Goal: Task Accomplishment & Management: Use online tool/utility

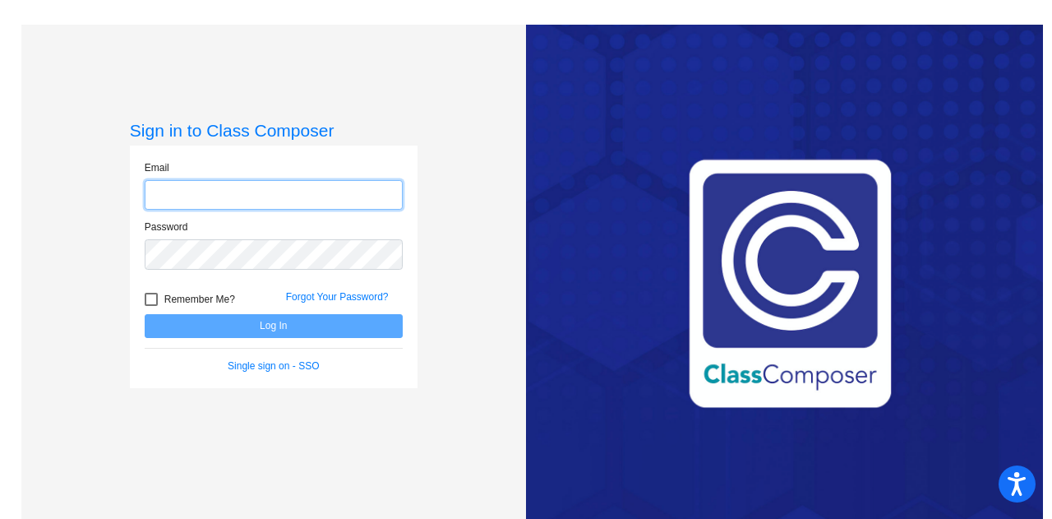
type input "[PERSON_NAME][EMAIL_ADDRESS][PERSON_NAME][DOMAIN_NAME]"
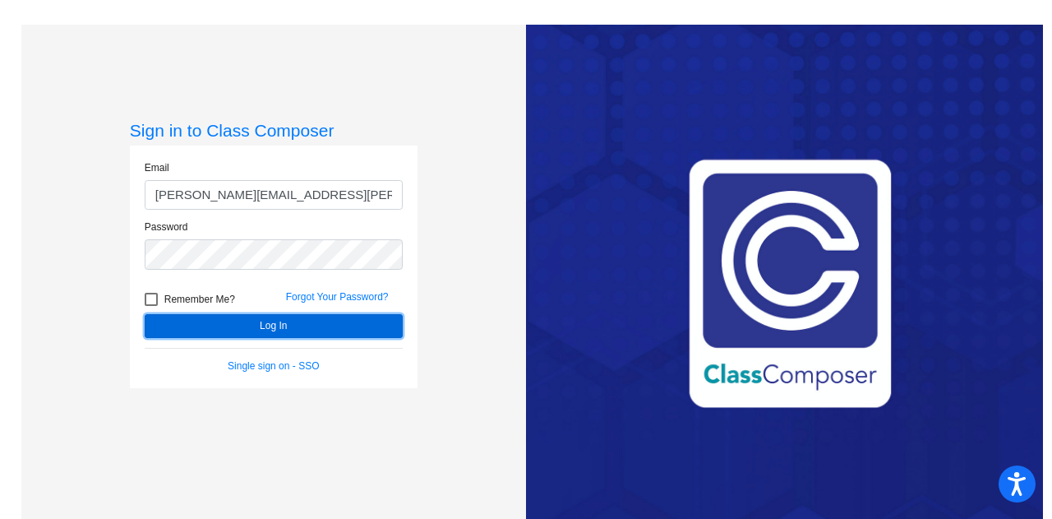
click at [266, 326] on button "Log In" at bounding box center [274, 326] width 258 height 24
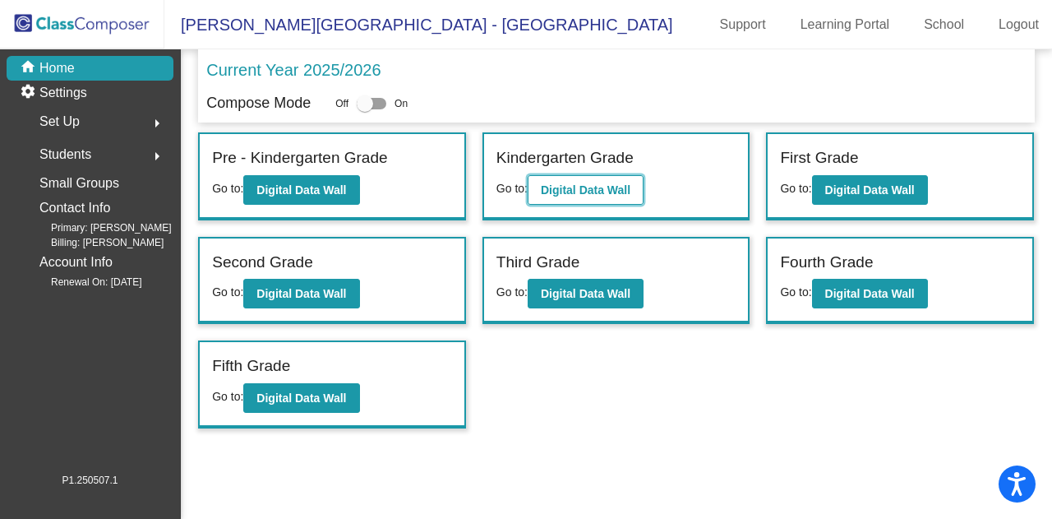
click at [587, 183] on b "Digital Data Wall" at bounding box center [586, 189] width 90 height 13
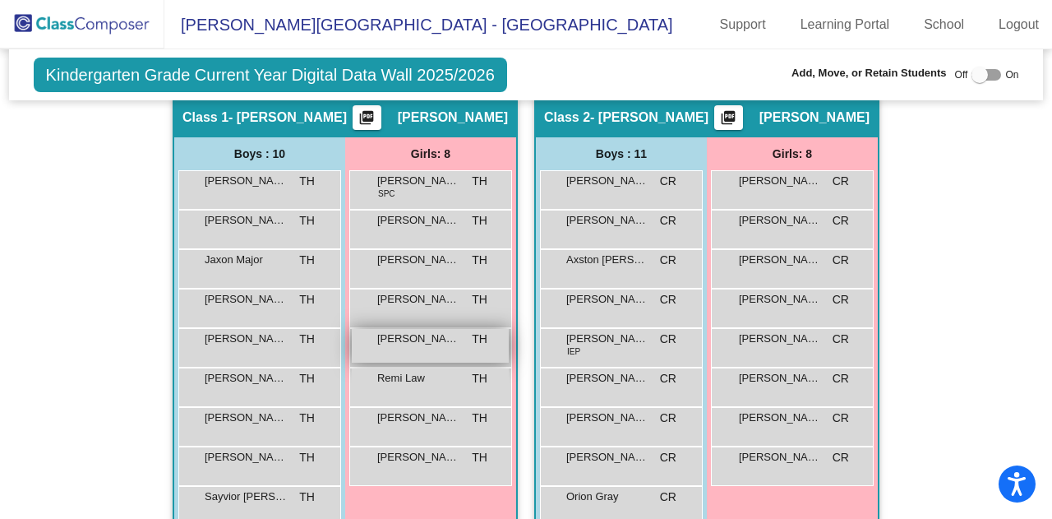
scroll to position [411, 0]
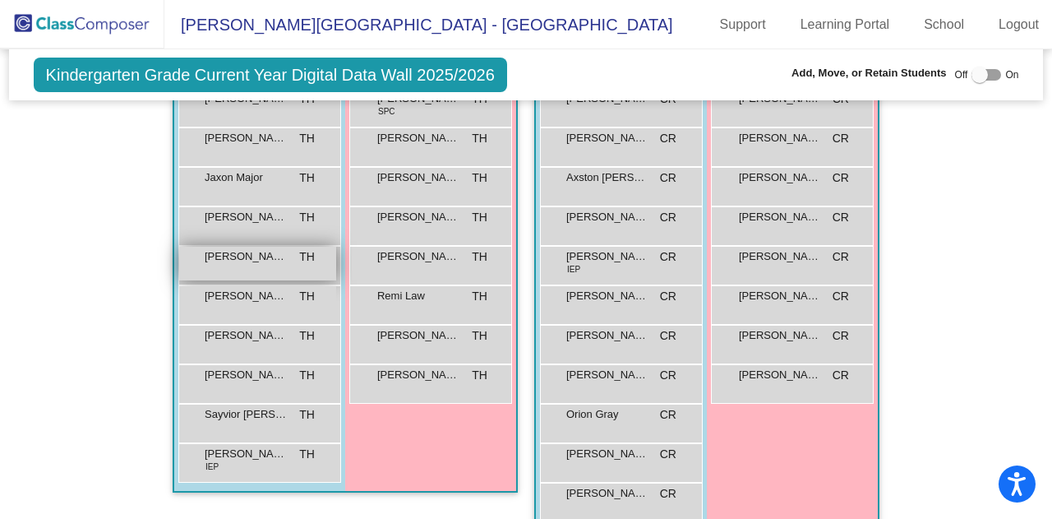
click at [231, 257] on span "[PERSON_NAME]" at bounding box center [246, 256] width 82 height 16
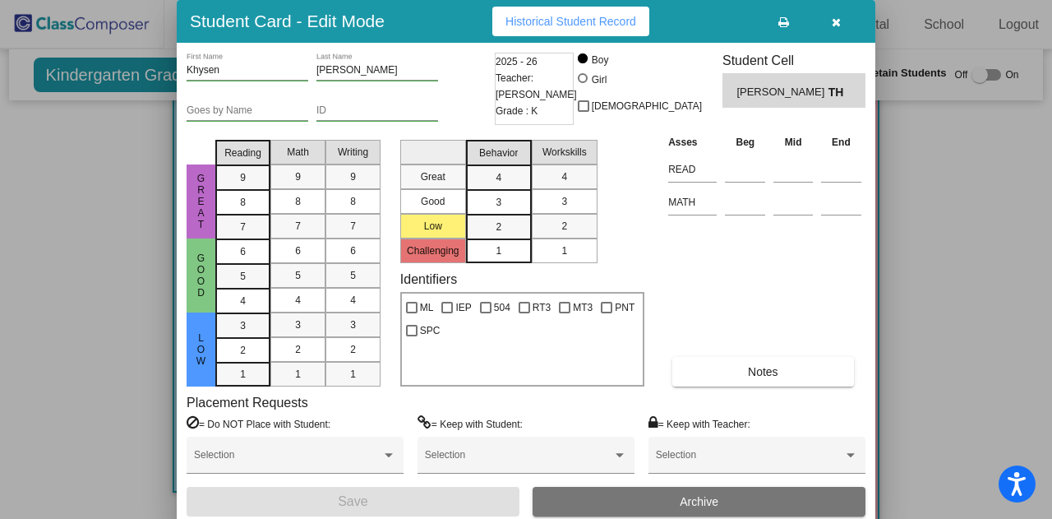
click at [849, 27] on button "button" at bounding box center [836, 22] width 53 height 30
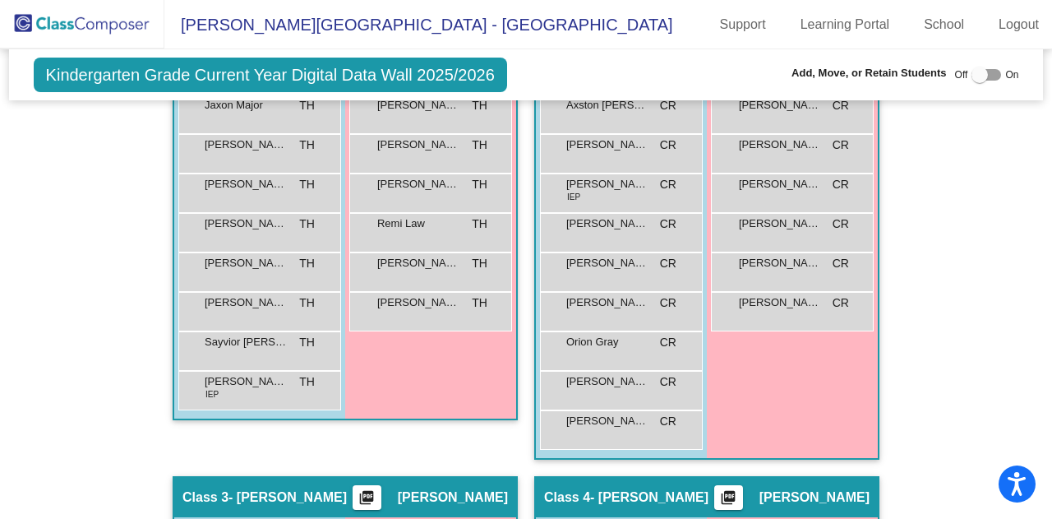
scroll to position [155, 0]
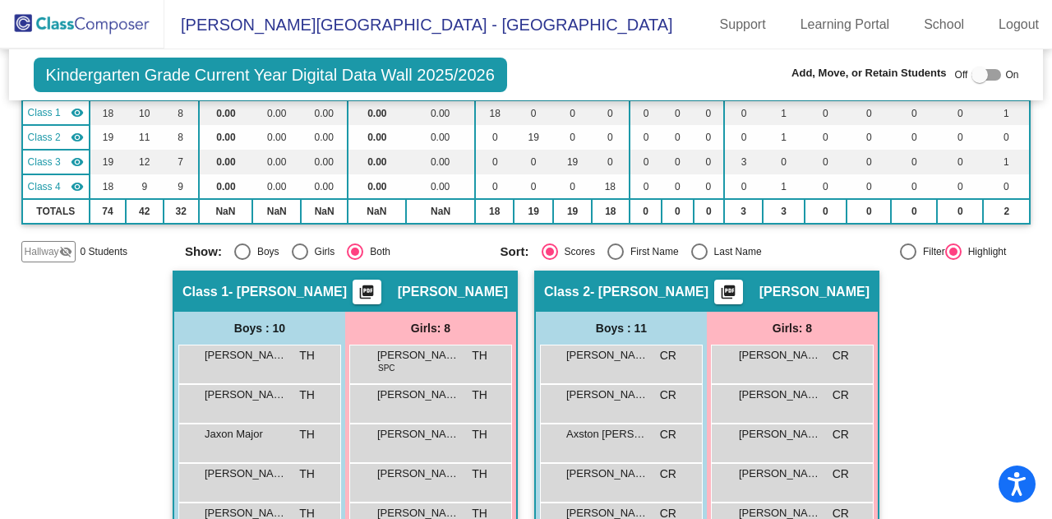
click at [120, 21] on img at bounding box center [82, 24] width 164 height 49
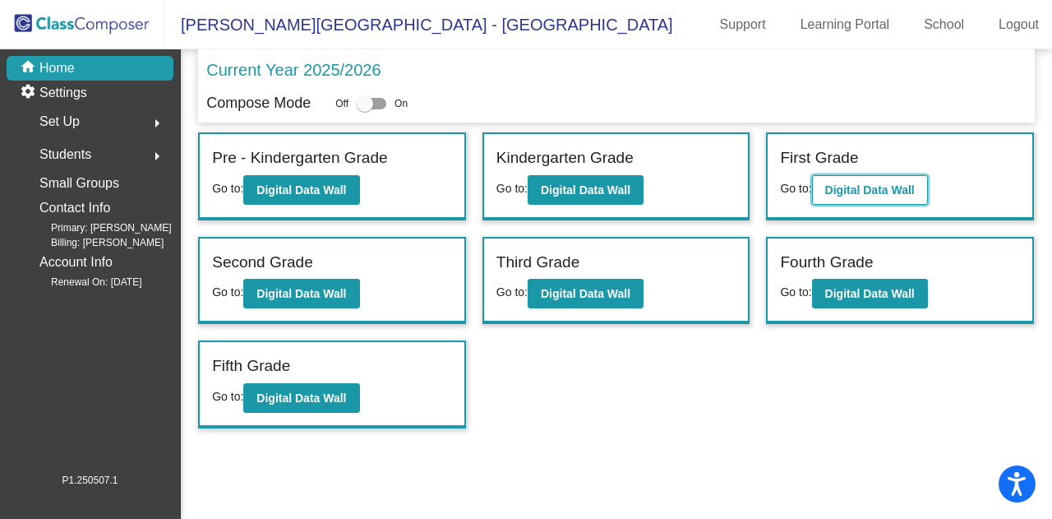
click at [830, 187] on b "Digital Data Wall" at bounding box center [870, 189] width 90 height 13
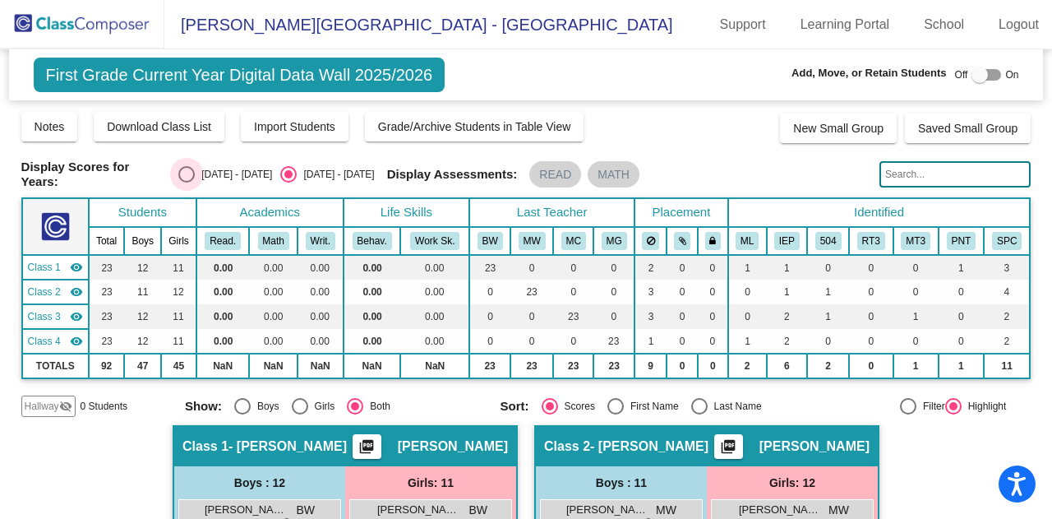
click at [178, 175] on div "Select an option" at bounding box center [186, 174] width 16 height 16
click at [186, 183] on input "[DATE] - [DATE]" at bounding box center [186, 183] width 1 height 1
radio input "true"
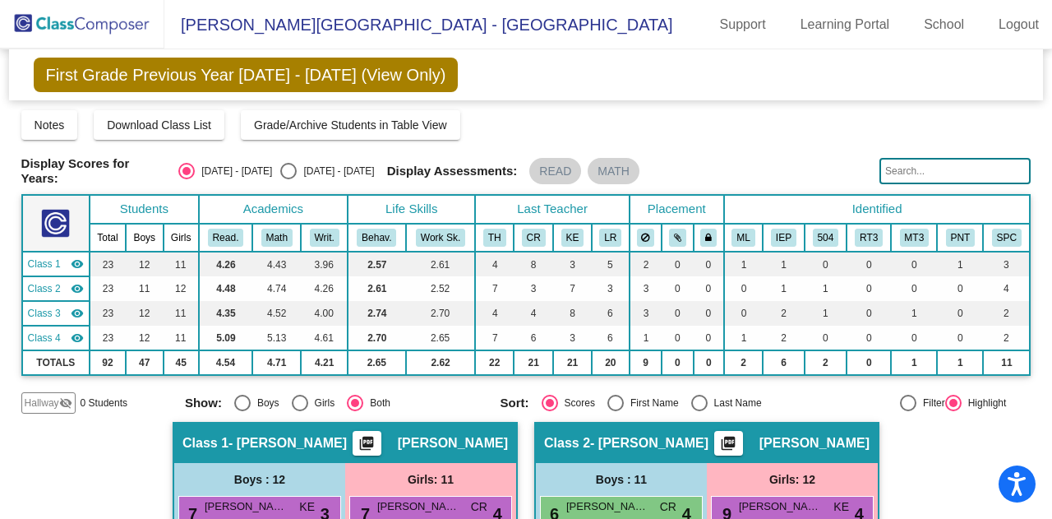
click at [89, 25] on img at bounding box center [82, 24] width 164 height 49
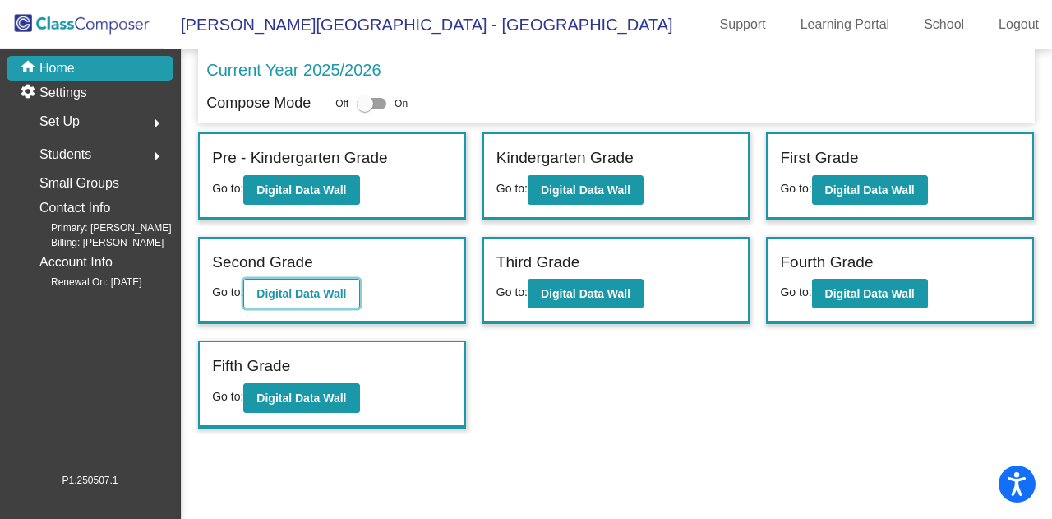
click at [312, 289] on b "Digital Data Wall" at bounding box center [302, 293] width 90 height 13
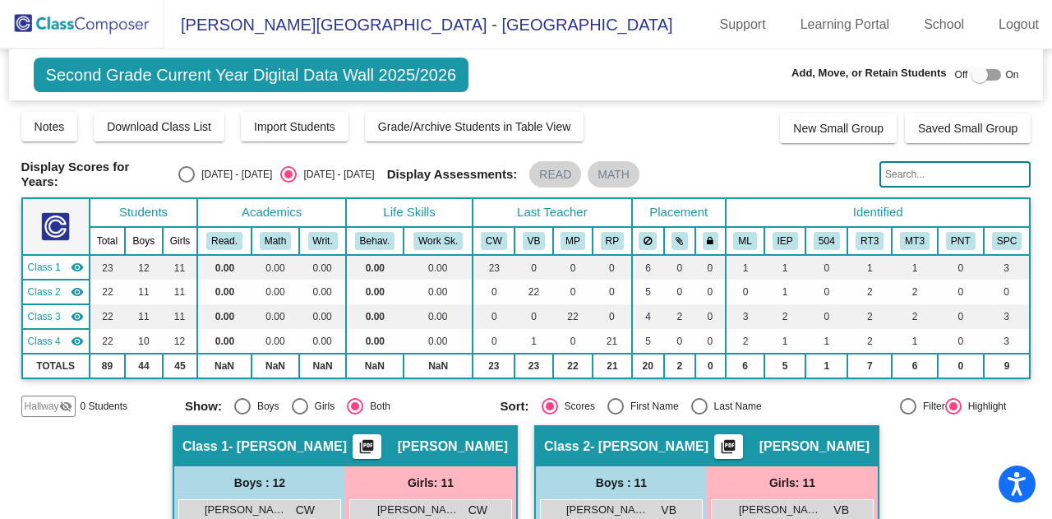
click at [178, 169] on div "Select an option" at bounding box center [186, 174] width 16 height 16
click at [186, 183] on input "[DATE] - [DATE]" at bounding box center [186, 183] width 1 height 1
radio input "true"
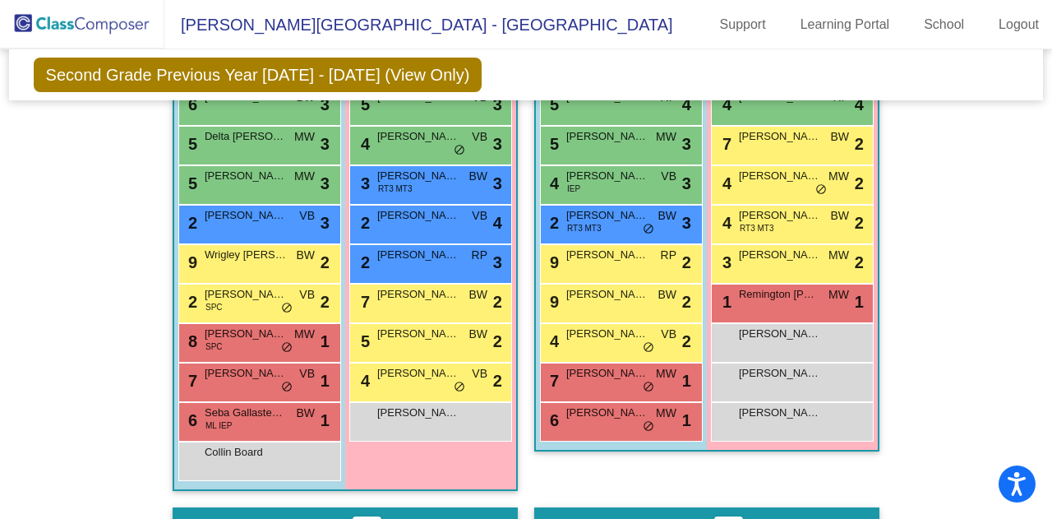
scroll to position [388, 0]
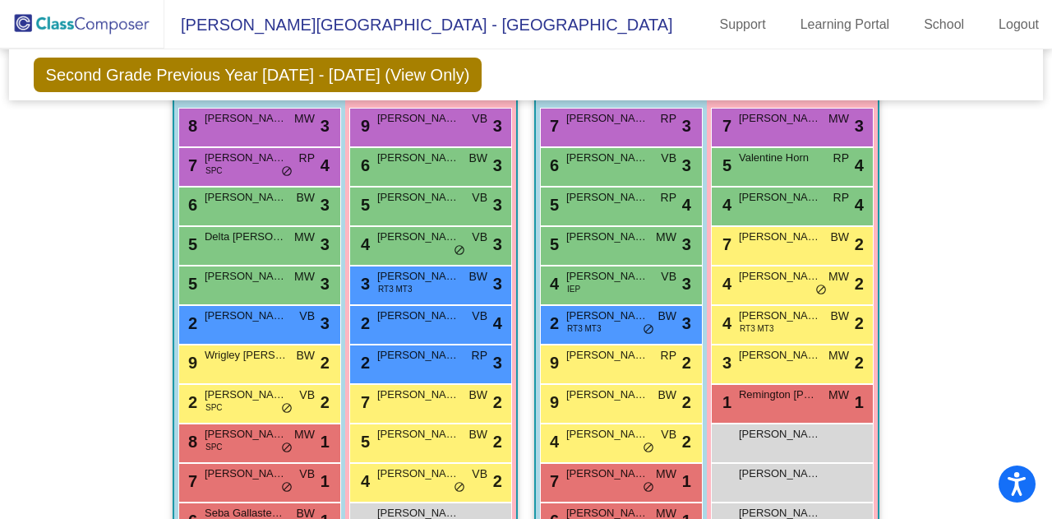
click at [87, 29] on img at bounding box center [82, 24] width 164 height 49
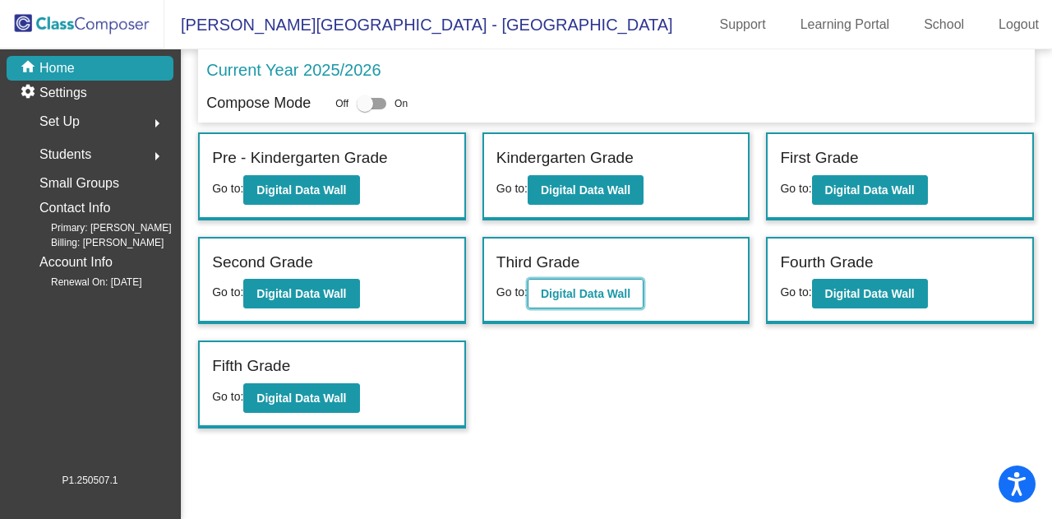
click at [574, 289] on b "Digital Data Wall" at bounding box center [586, 293] width 90 height 13
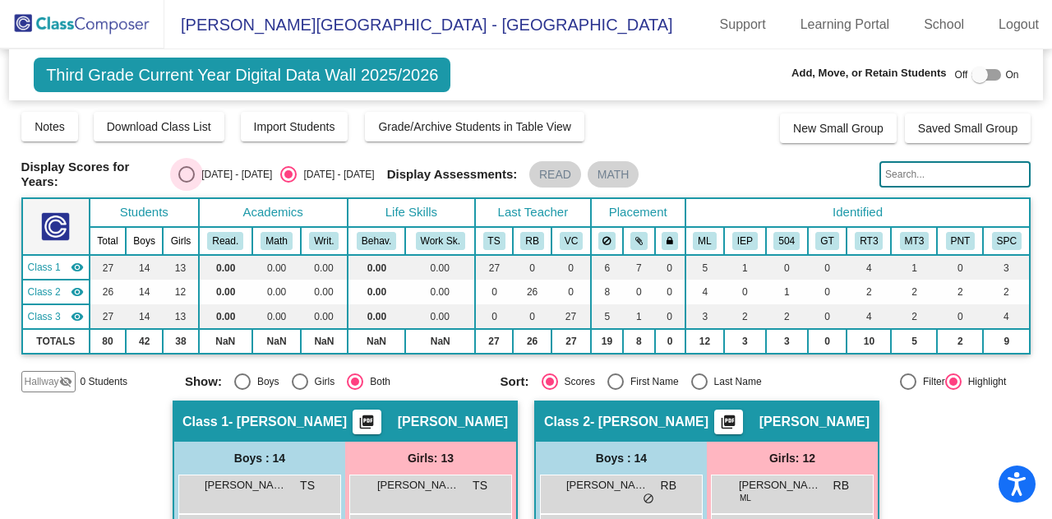
click at [178, 170] on div "Select an option" at bounding box center [186, 174] width 16 height 16
click at [186, 183] on input "[DATE] - [DATE]" at bounding box center [186, 183] width 1 height 1
radio input "true"
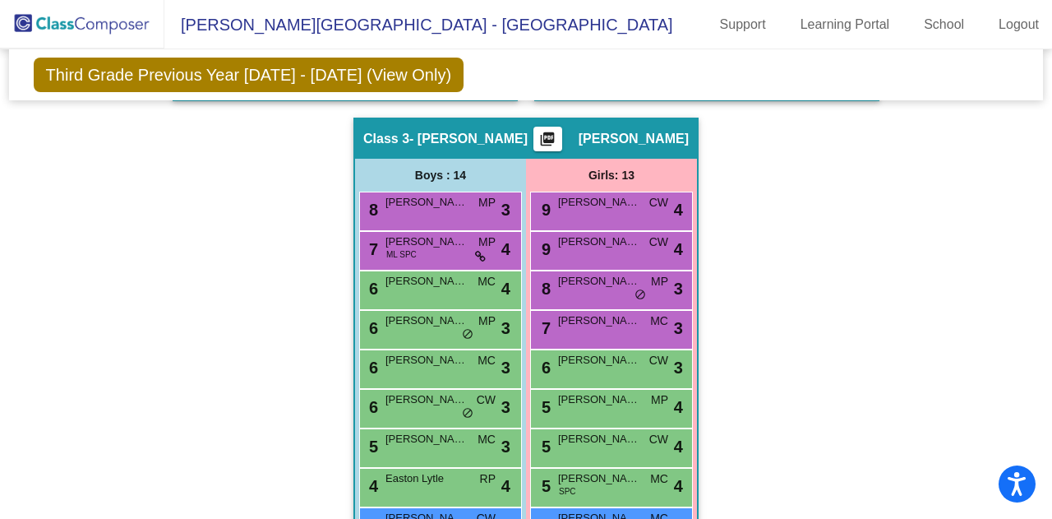
scroll to position [603, 0]
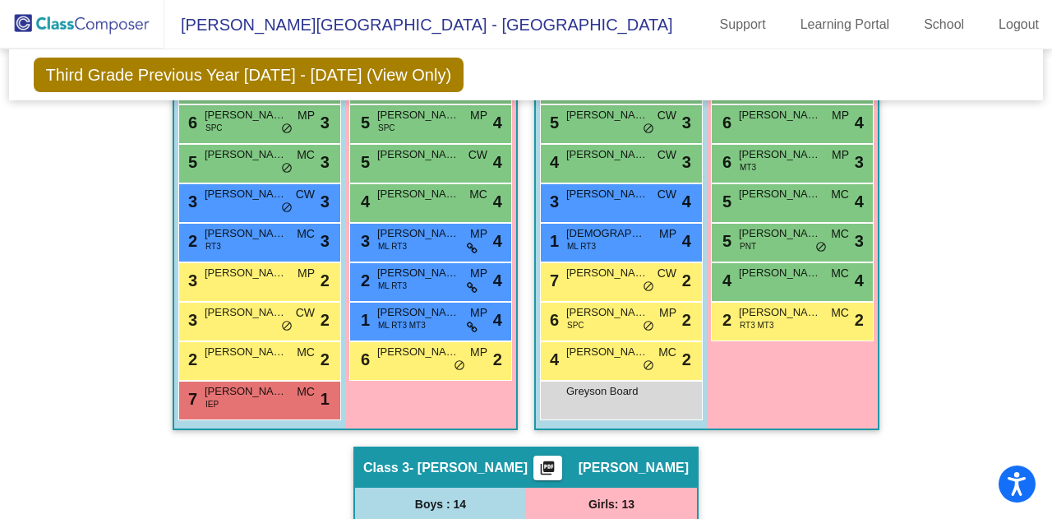
click at [71, 20] on img at bounding box center [82, 24] width 164 height 49
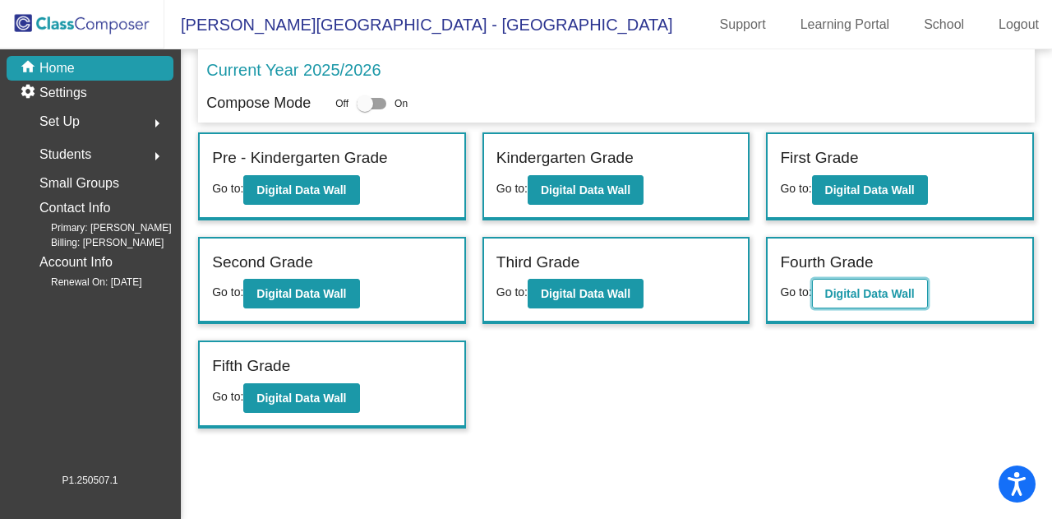
click at [872, 287] on b "Digital Data Wall" at bounding box center [870, 293] width 90 height 13
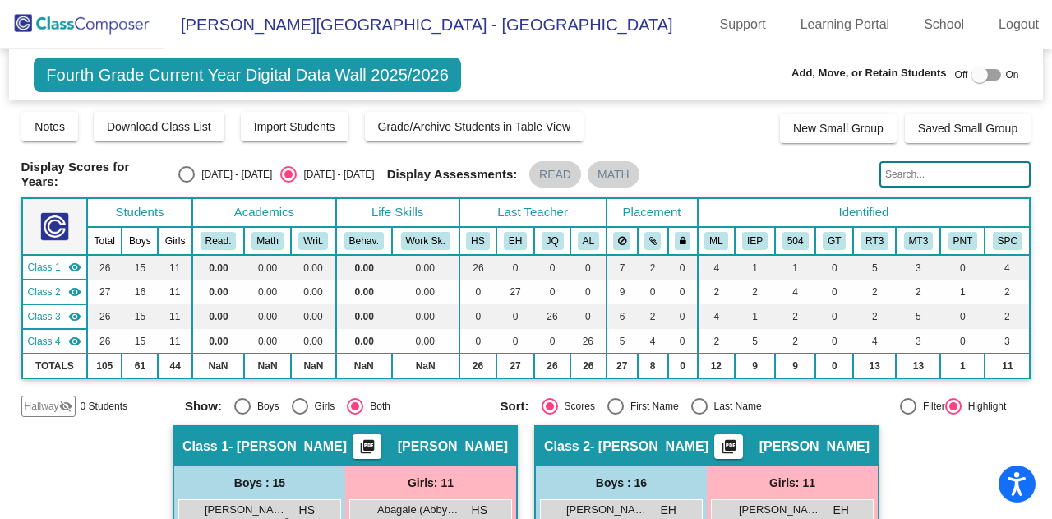
click at [179, 166] on div "Select an option" at bounding box center [186, 174] width 16 height 16
click at [186, 183] on input "[DATE] - [DATE]" at bounding box center [186, 183] width 1 height 1
radio input "true"
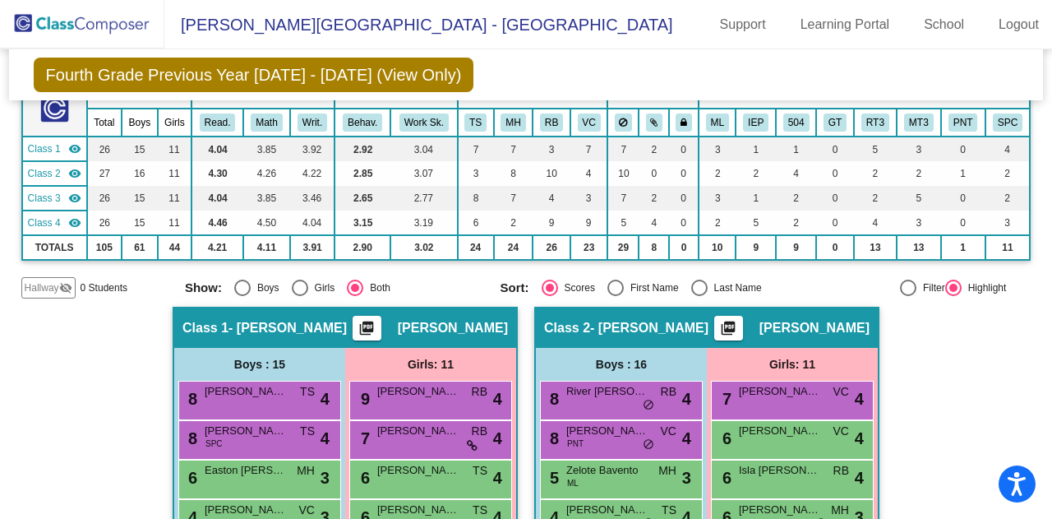
scroll to position [89, 0]
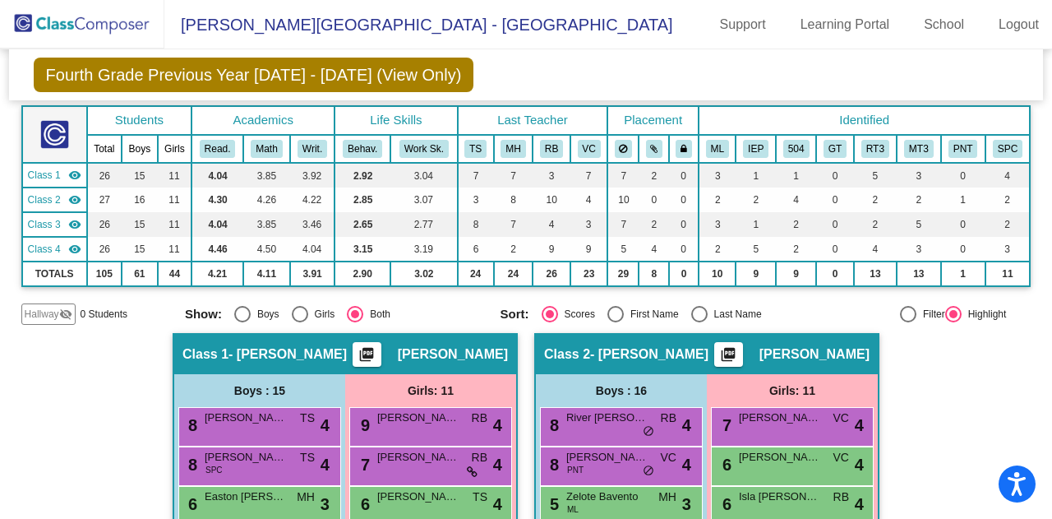
click at [136, 42] on img at bounding box center [82, 24] width 164 height 49
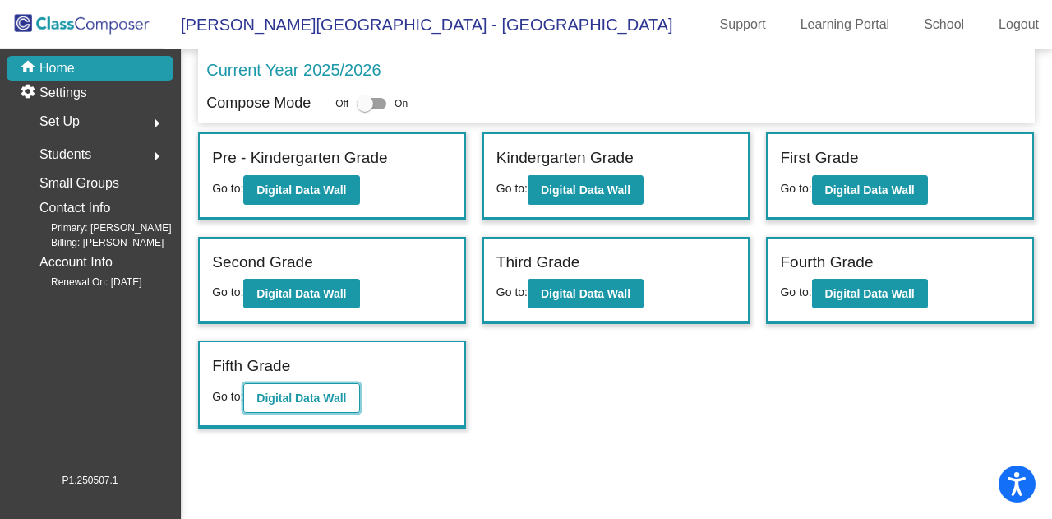
click at [312, 406] on button "Digital Data Wall" at bounding box center [301, 398] width 116 height 30
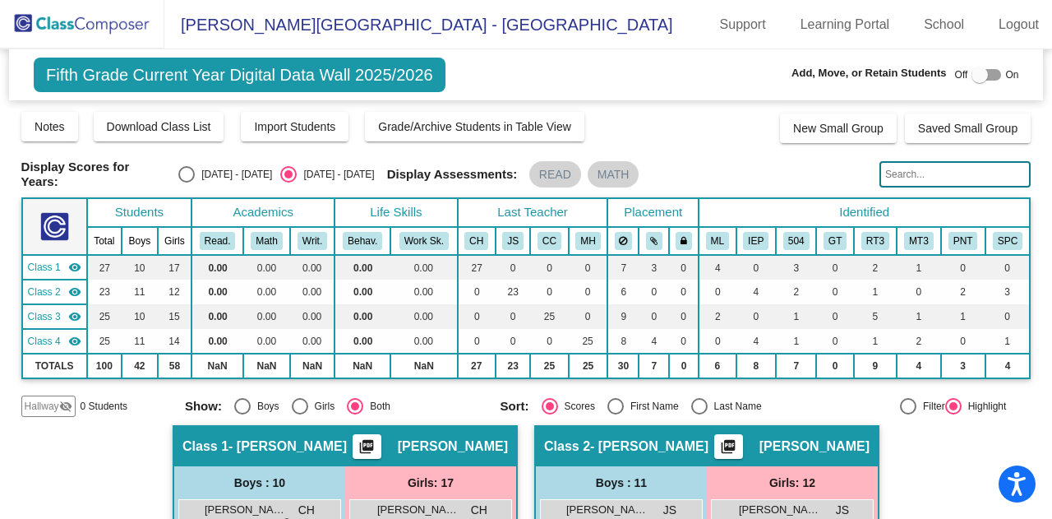
click at [178, 173] on div "Select an option" at bounding box center [186, 174] width 16 height 16
click at [186, 183] on input "[DATE] - [DATE]" at bounding box center [186, 183] width 1 height 1
radio input "true"
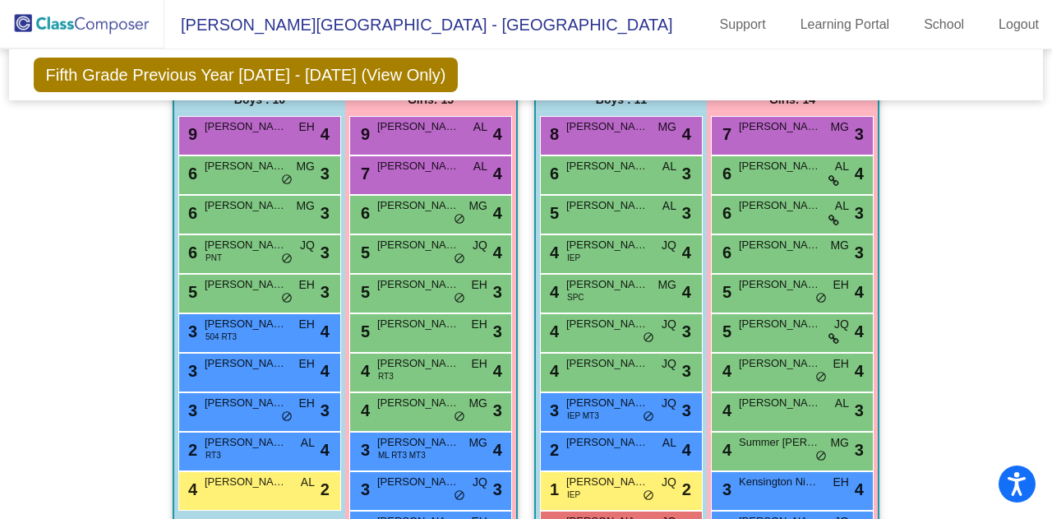
scroll to position [1362, 0]
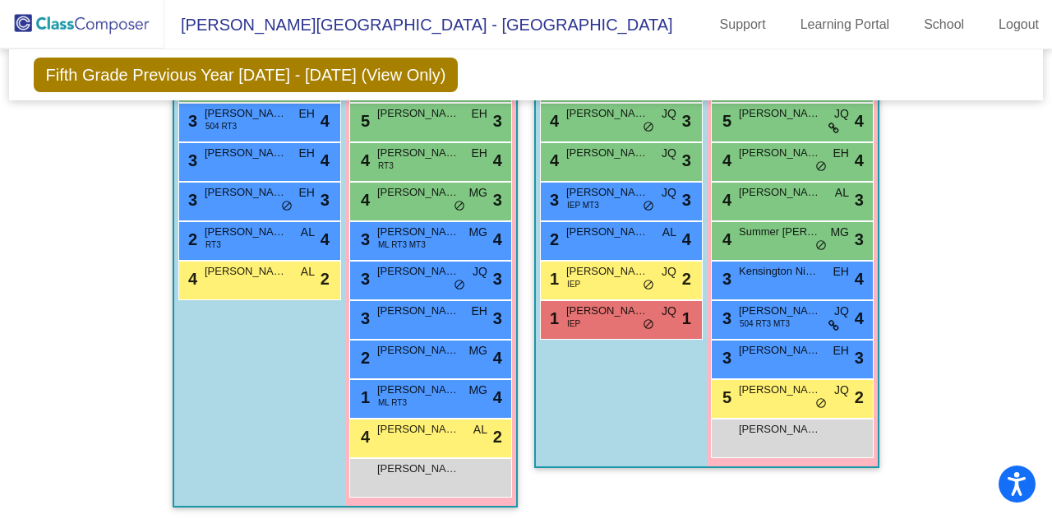
click at [95, 40] on img at bounding box center [82, 24] width 164 height 49
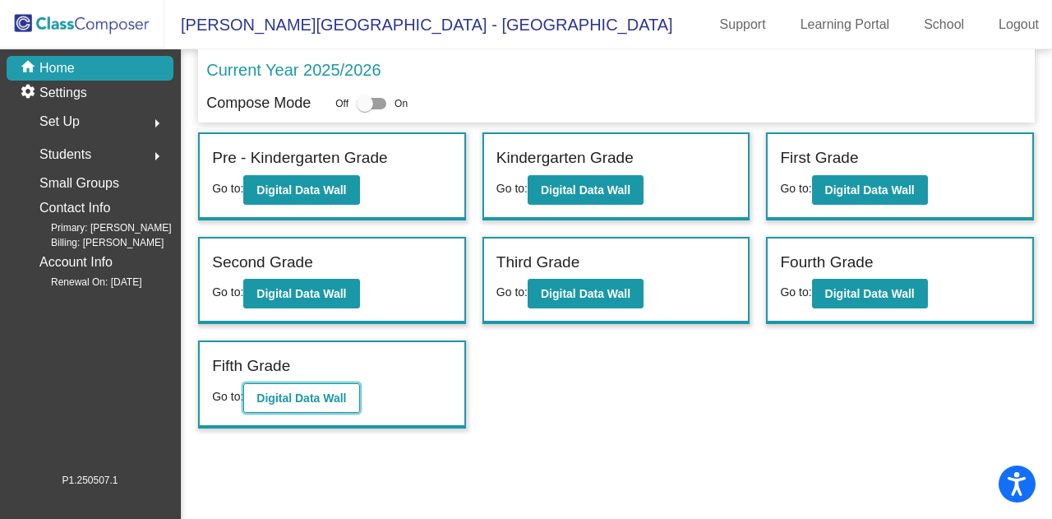
click at [316, 395] on b "Digital Data Wall" at bounding box center [302, 397] width 90 height 13
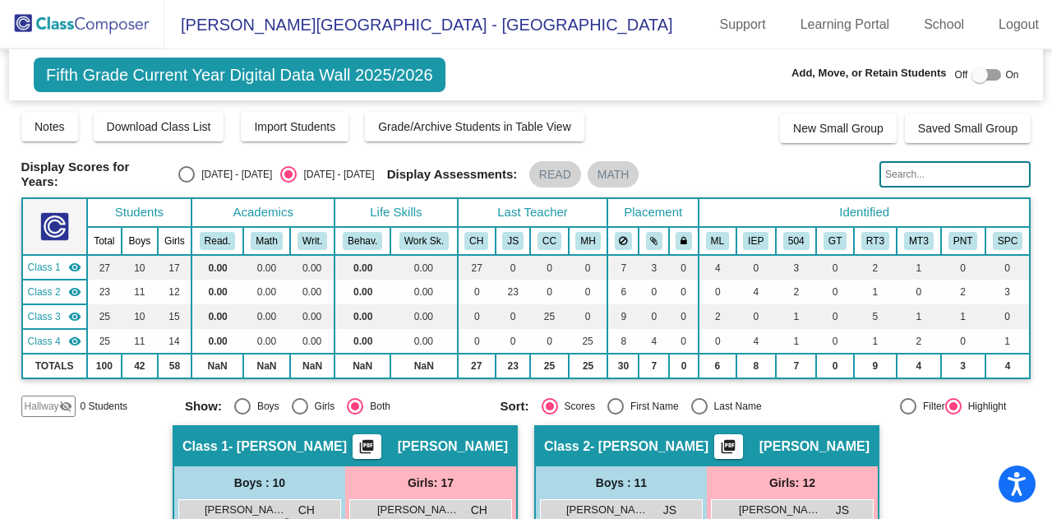
click at [978, 70] on div at bounding box center [980, 75] width 16 height 16
checkbox input "true"
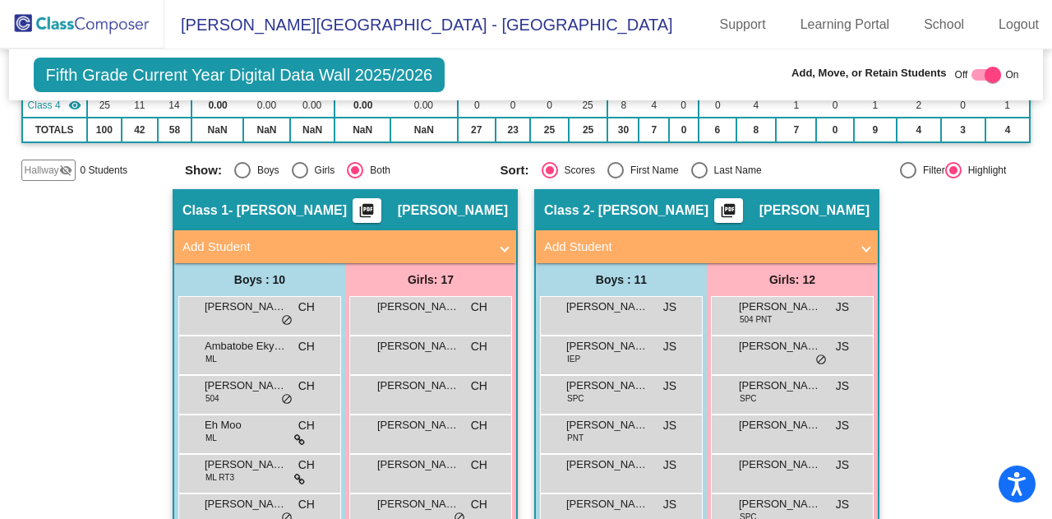
scroll to position [33, 0]
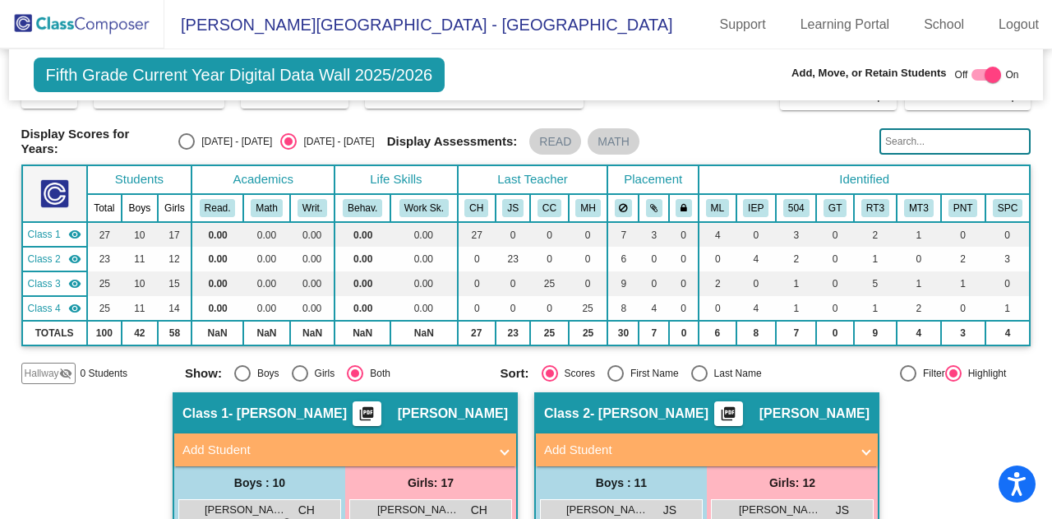
click at [893, 130] on input "text" at bounding box center [955, 141] width 151 height 26
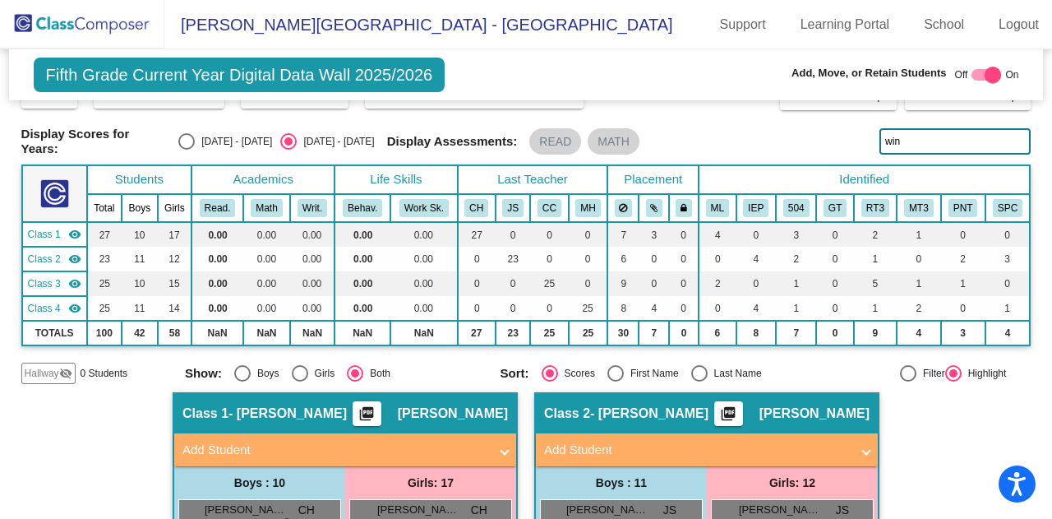
type input "wink"
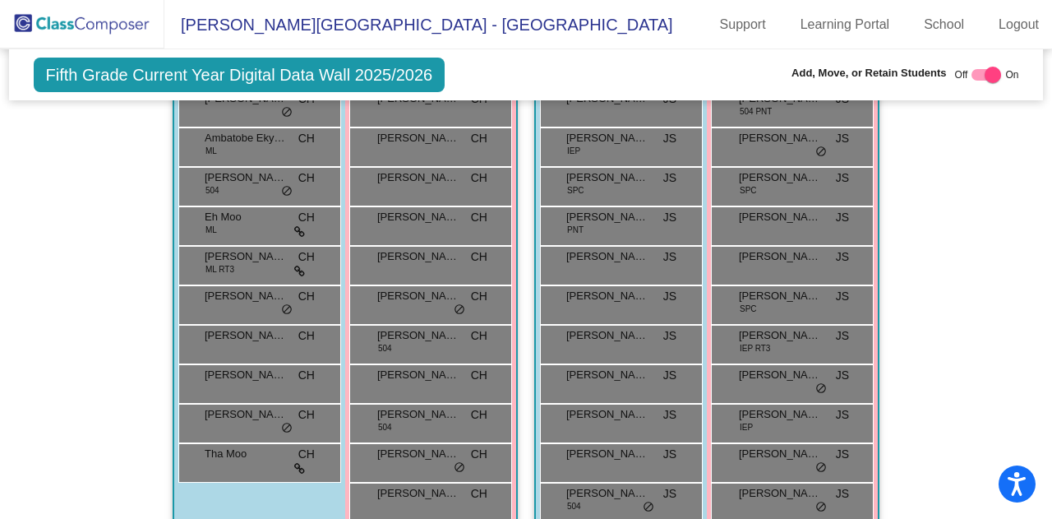
scroll to position [0, 0]
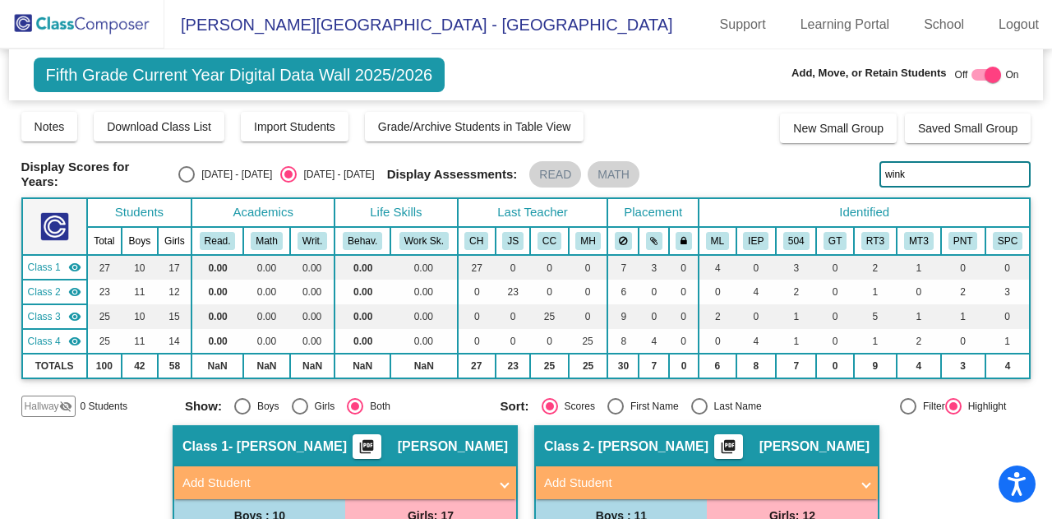
click at [927, 169] on input "wink" at bounding box center [955, 174] width 151 height 26
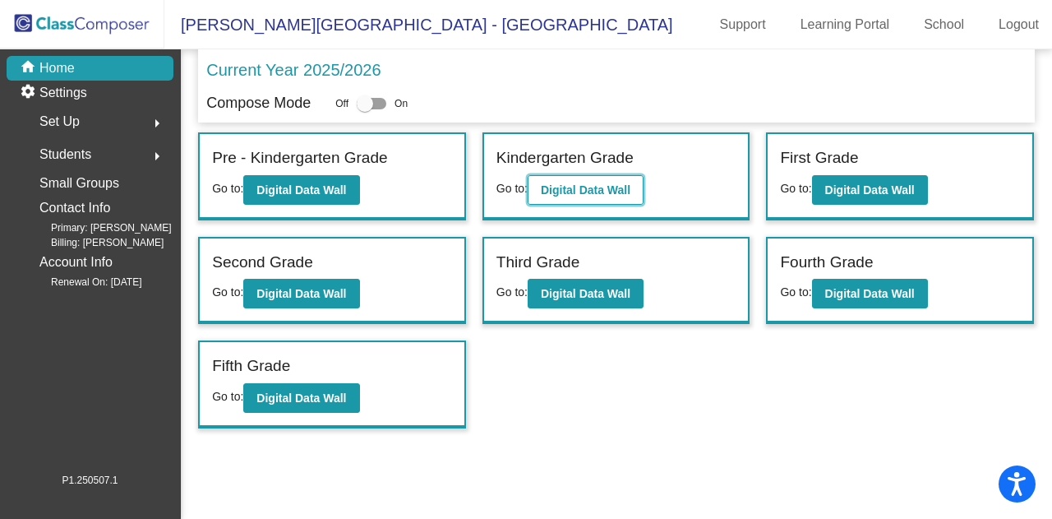
click at [603, 203] on button "Digital Data Wall" at bounding box center [586, 190] width 116 height 30
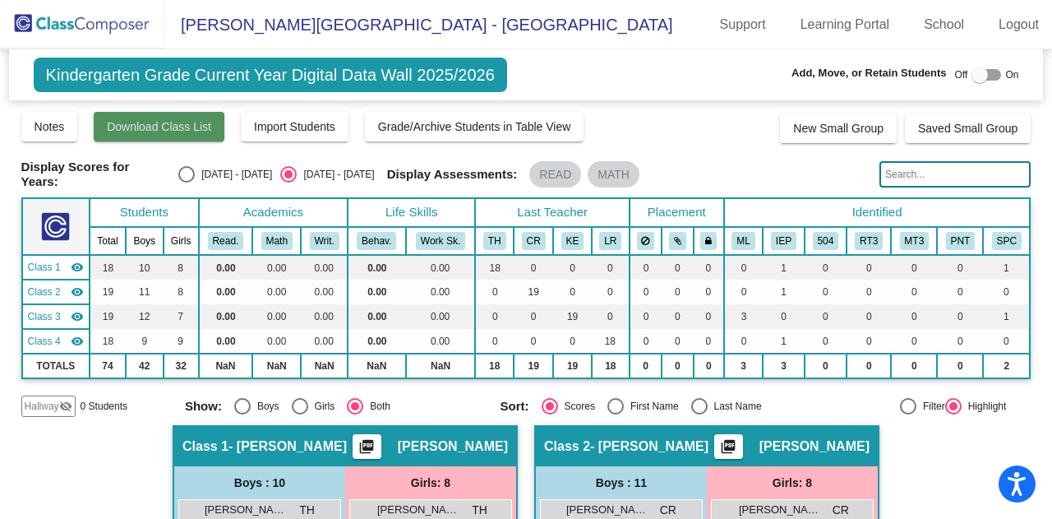
click at [194, 132] on span "Download Class List" at bounding box center [159, 126] width 104 height 13
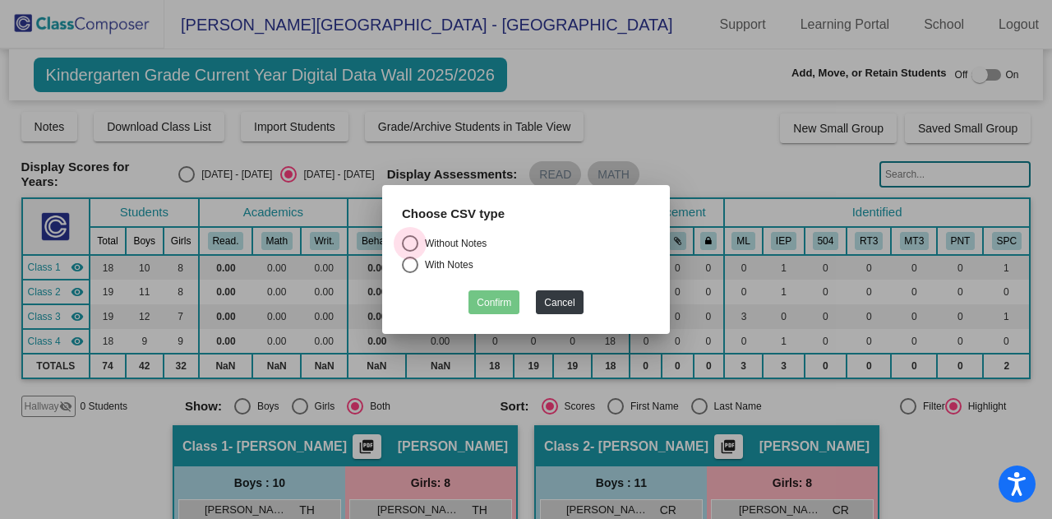
click at [414, 249] on div "Select an option" at bounding box center [410, 243] width 16 height 16
click at [410, 252] on input "Without Notes" at bounding box center [409, 252] width 1 height 1
radio input "true"
click at [509, 304] on button "Confirm" at bounding box center [494, 302] width 51 height 24
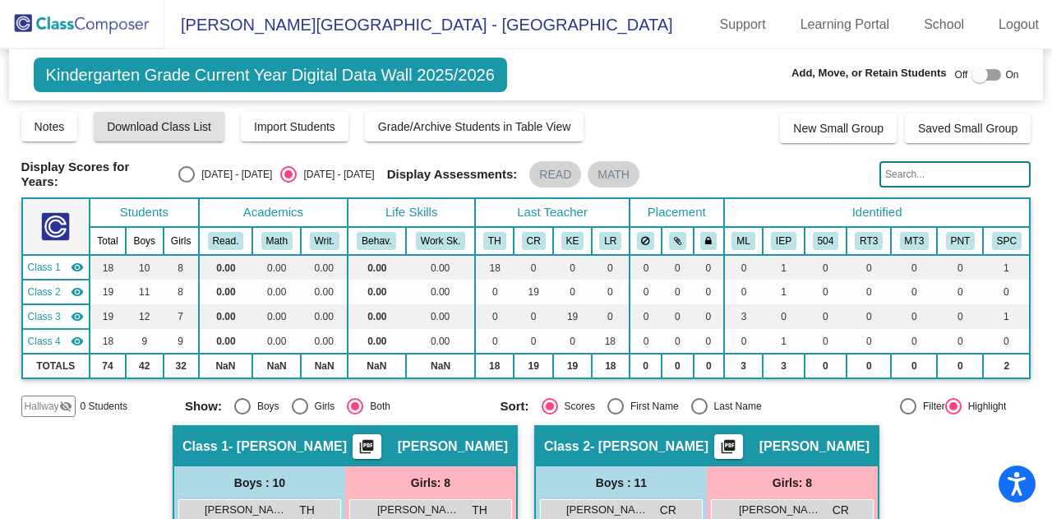
click at [127, 6] on img at bounding box center [82, 24] width 164 height 49
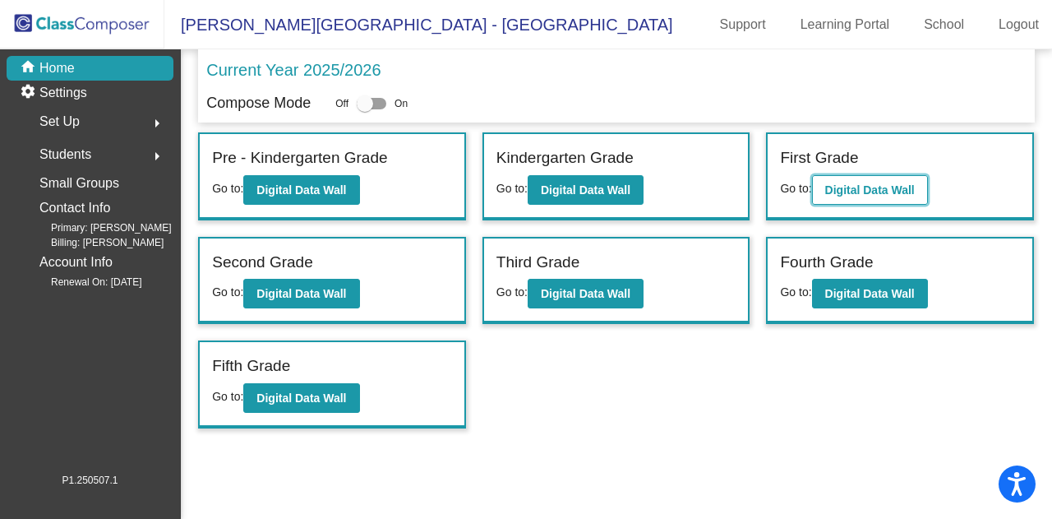
click at [844, 188] on b "Digital Data Wall" at bounding box center [870, 189] width 90 height 13
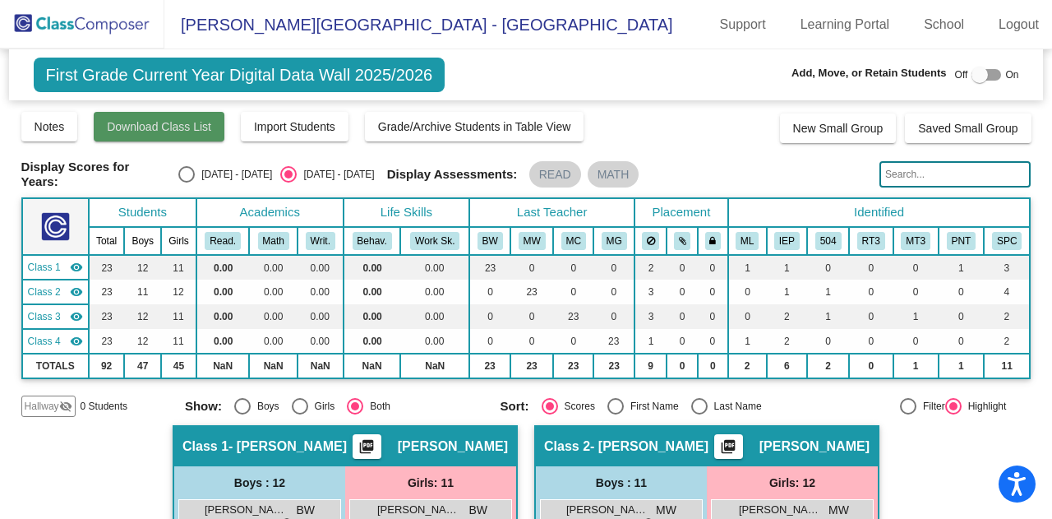
click at [139, 121] on span "Download Class List" at bounding box center [159, 126] width 104 height 13
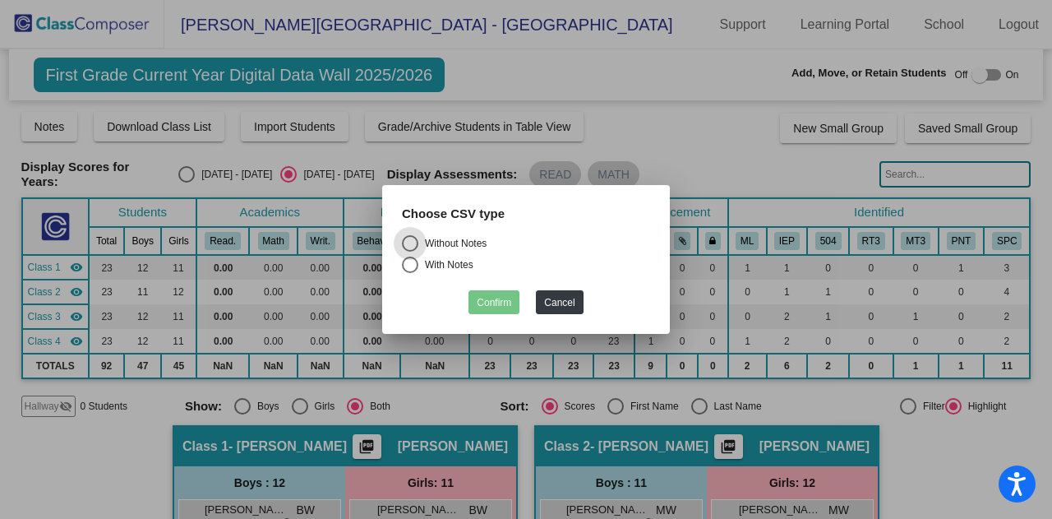
click at [396, 234] on div "Choose CSV type" at bounding box center [526, 220] width 273 height 31
click at [408, 243] on div "Select an option" at bounding box center [410, 243] width 16 height 16
click at [409, 252] on input "Without Notes" at bounding box center [409, 252] width 1 height 1
radio input "true"
click at [500, 302] on button "Confirm" at bounding box center [494, 302] width 51 height 24
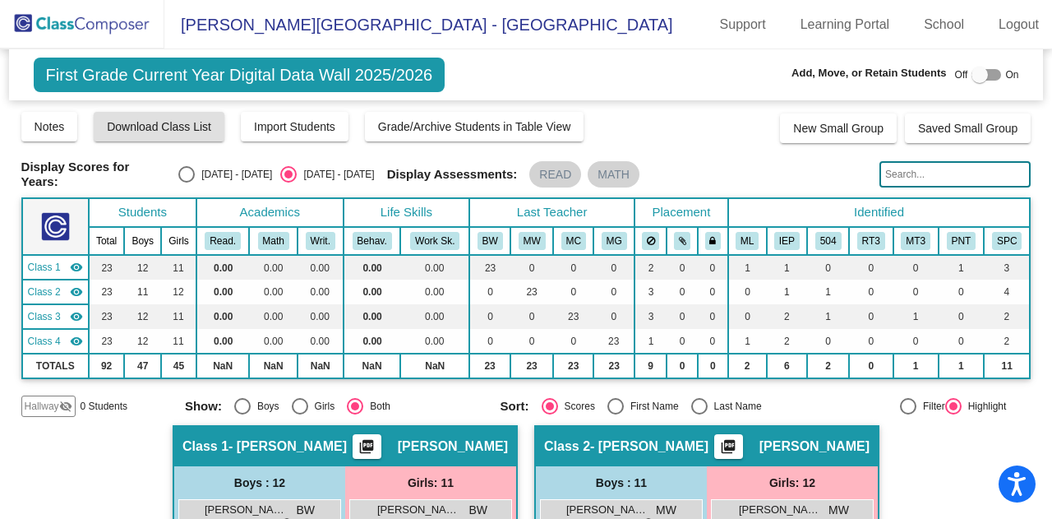
drag, startPoint x: 86, startPoint y: 16, endPoint x: 115, endPoint y: 39, distance: 37.5
click at [86, 16] on img at bounding box center [82, 24] width 164 height 49
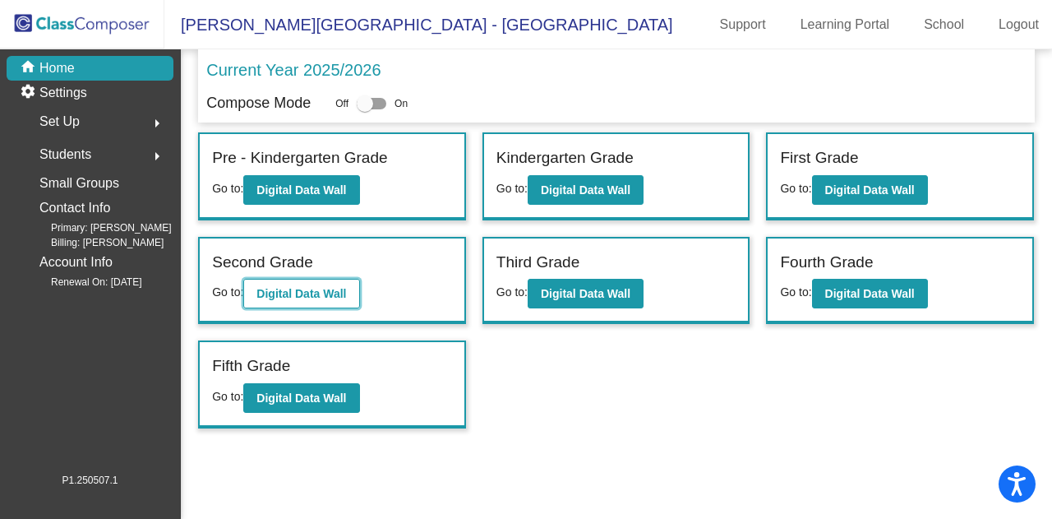
click at [266, 288] on b "Digital Data Wall" at bounding box center [302, 293] width 90 height 13
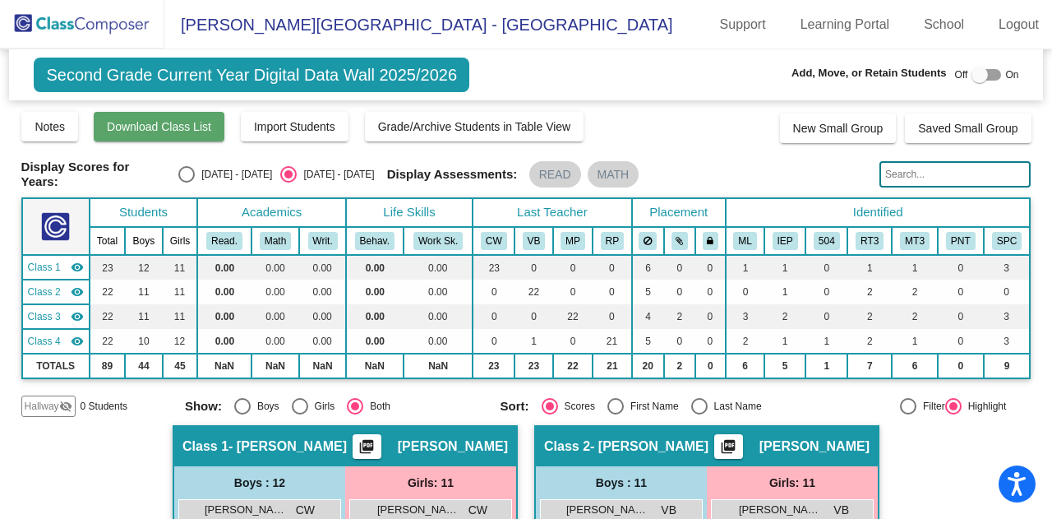
click at [146, 132] on span "Download Class List" at bounding box center [159, 126] width 104 height 13
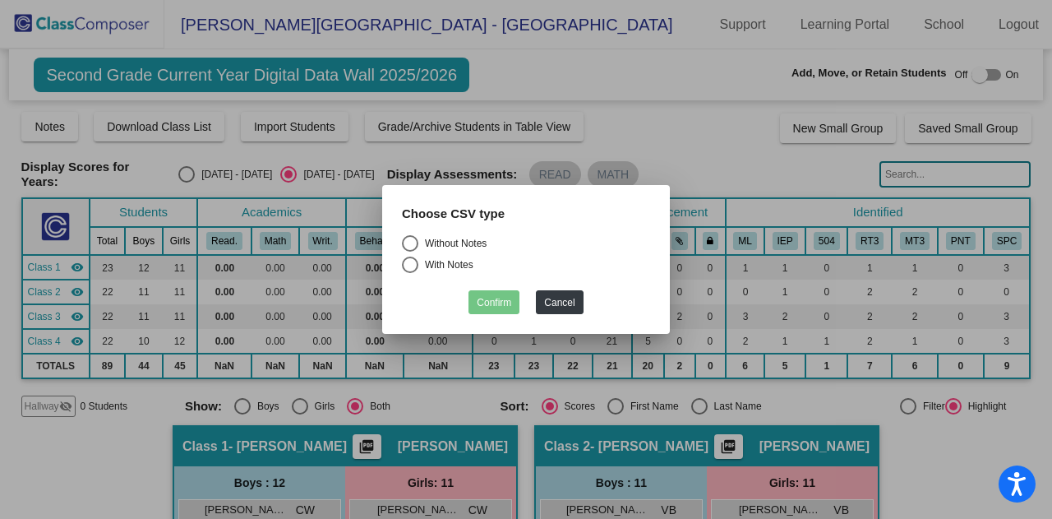
click at [414, 244] on div "Select an option" at bounding box center [410, 243] width 16 height 16
click at [410, 252] on input "Without Notes" at bounding box center [409, 252] width 1 height 1
radio input "true"
click at [502, 308] on button "Confirm" at bounding box center [494, 302] width 51 height 24
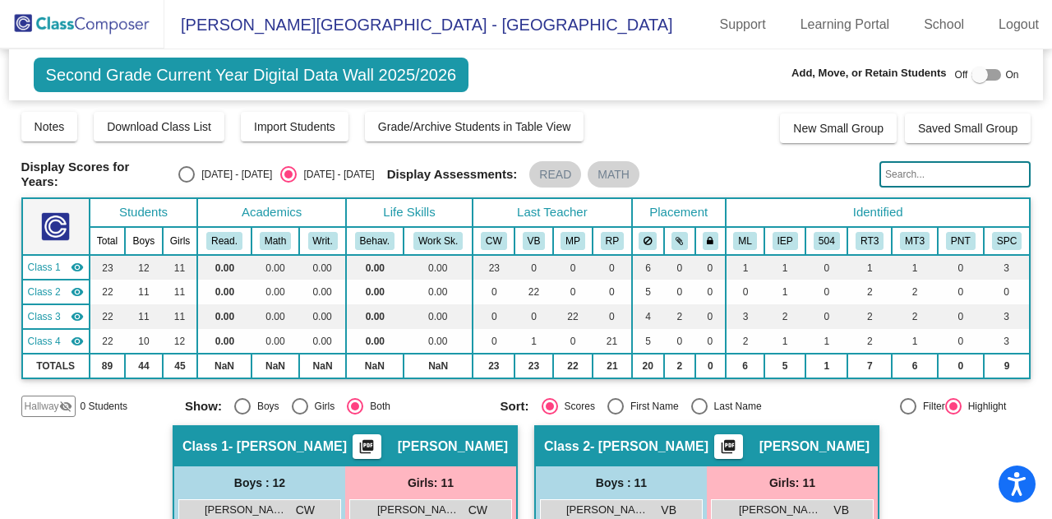
click at [40, 16] on img at bounding box center [82, 24] width 164 height 49
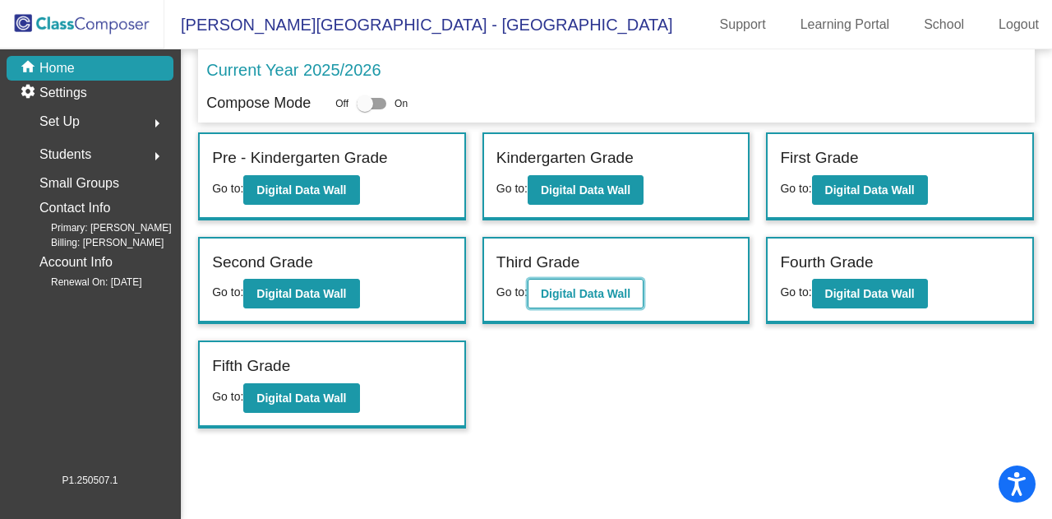
click at [617, 292] on b "Digital Data Wall" at bounding box center [586, 293] width 90 height 13
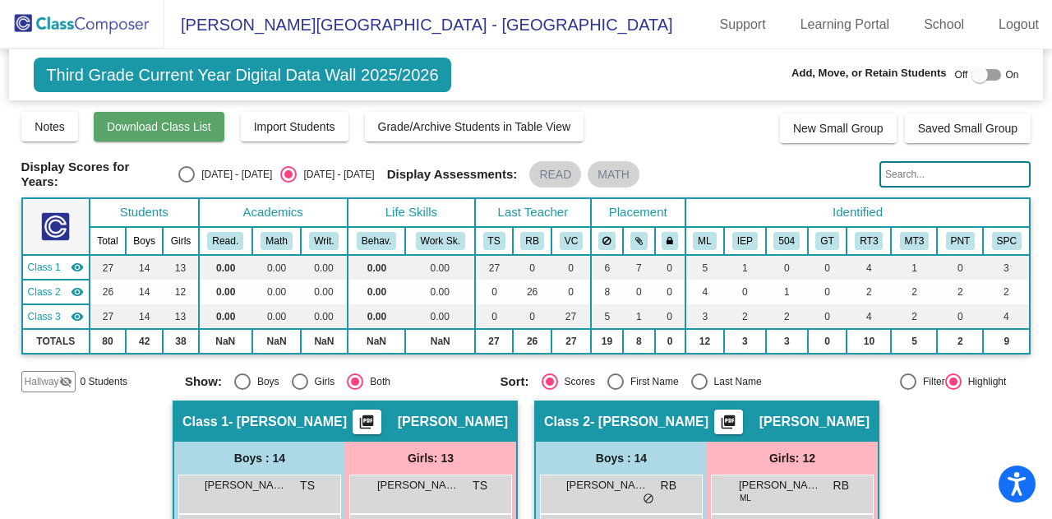
click at [155, 122] on span "Download Class List" at bounding box center [159, 126] width 104 height 13
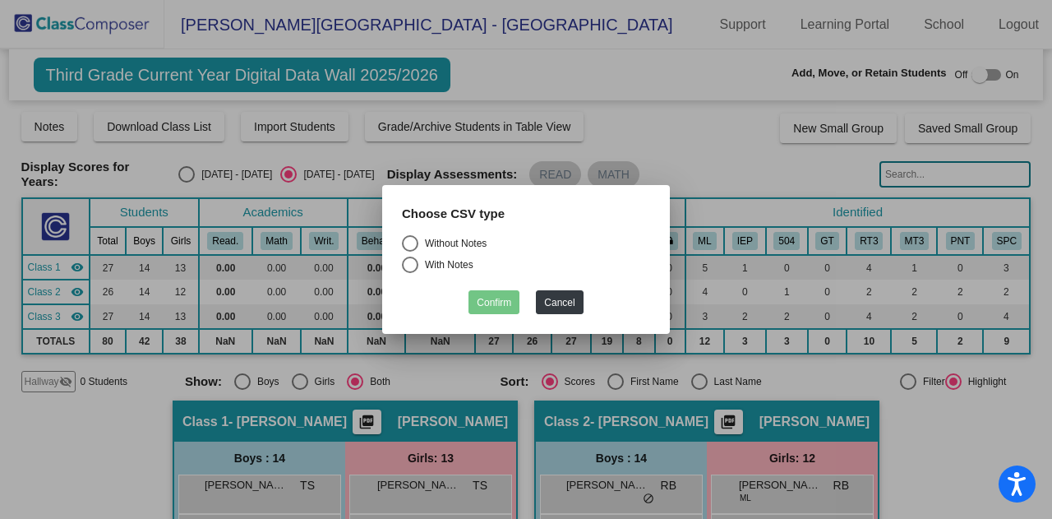
click at [413, 244] on div "Select an option" at bounding box center [410, 243] width 16 height 16
click at [410, 252] on input "Without Notes" at bounding box center [409, 252] width 1 height 1
radio input "true"
click at [506, 301] on button "Confirm" at bounding box center [494, 302] width 51 height 24
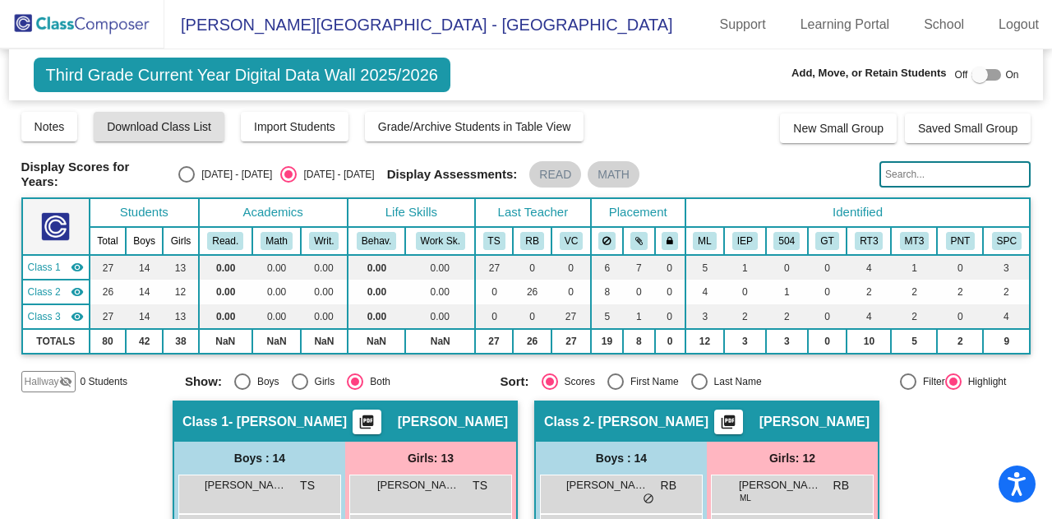
click at [118, 17] on img at bounding box center [82, 24] width 164 height 49
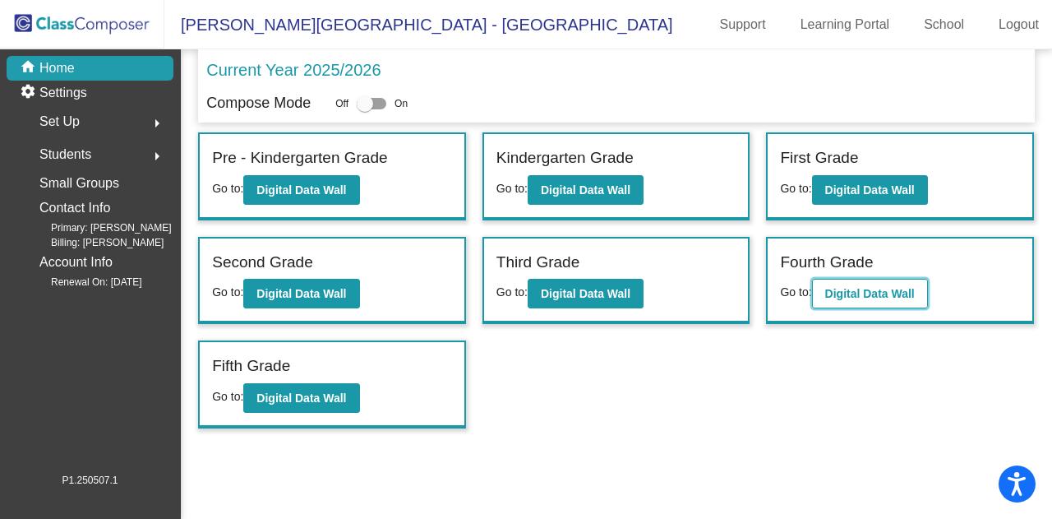
click at [881, 289] on b "Digital Data Wall" at bounding box center [870, 293] width 90 height 13
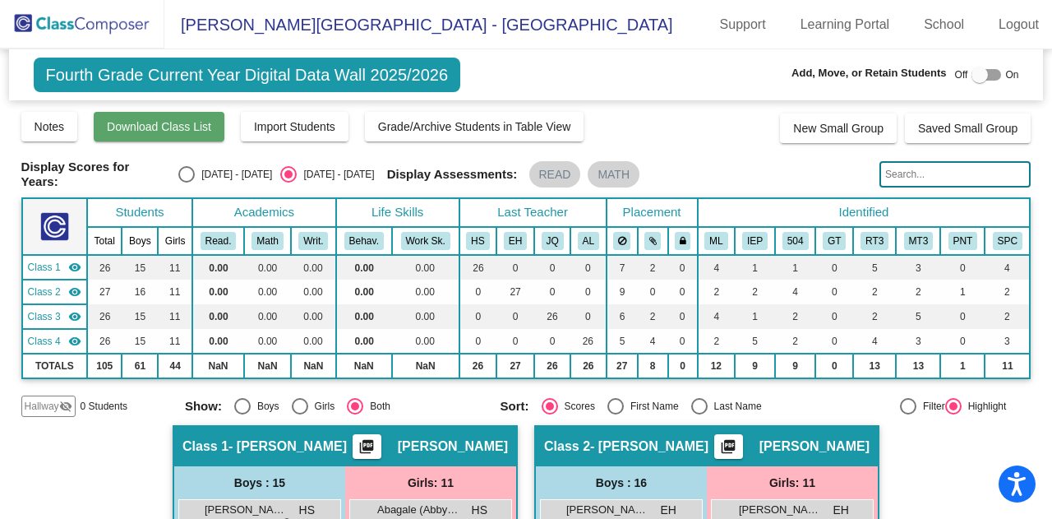
click at [173, 126] on span "Download Class List" at bounding box center [159, 126] width 104 height 13
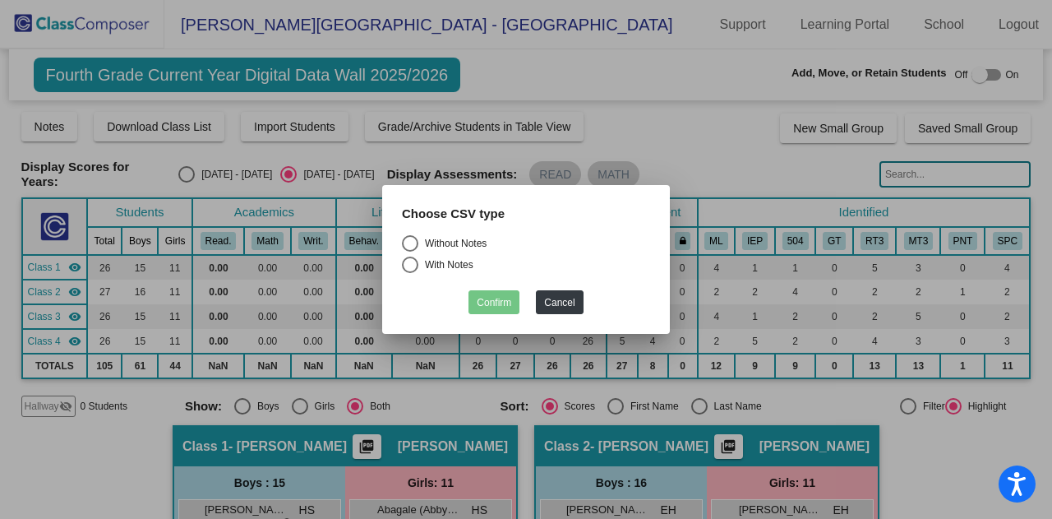
click at [405, 241] on div "Select an option" at bounding box center [410, 243] width 16 height 16
click at [409, 252] on input "Without Notes" at bounding box center [409, 252] width 1 height 1
radio input "true"
click at [482, 298] on button "Confirm" at bounding box center [494, 302] width 51 height 24
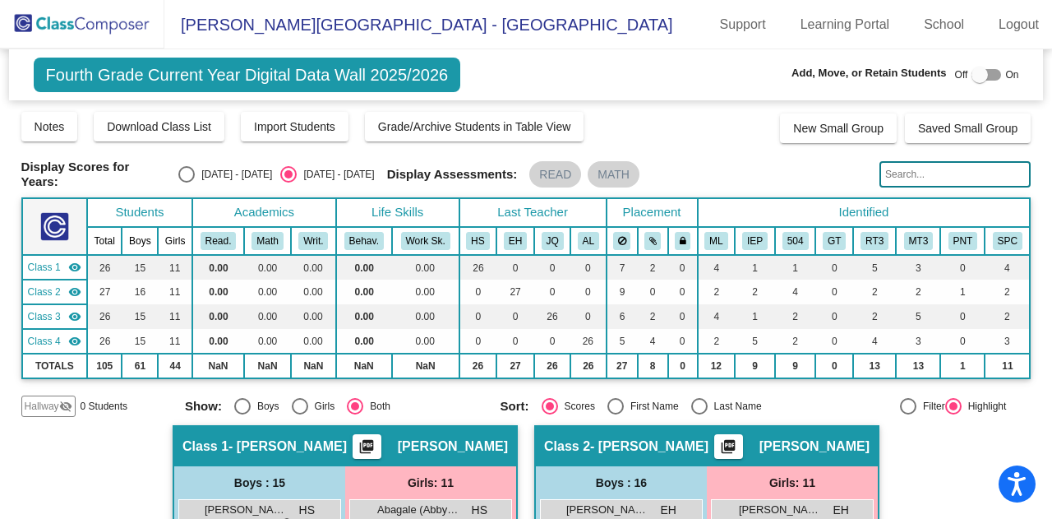
drag, startPoint x: 86, startPoint y: 26, endPoint x: 238, endPoint y: 44, distance: 152.3
click at [86, 26] on img at bounding box center [82, 24] width 164 height 49
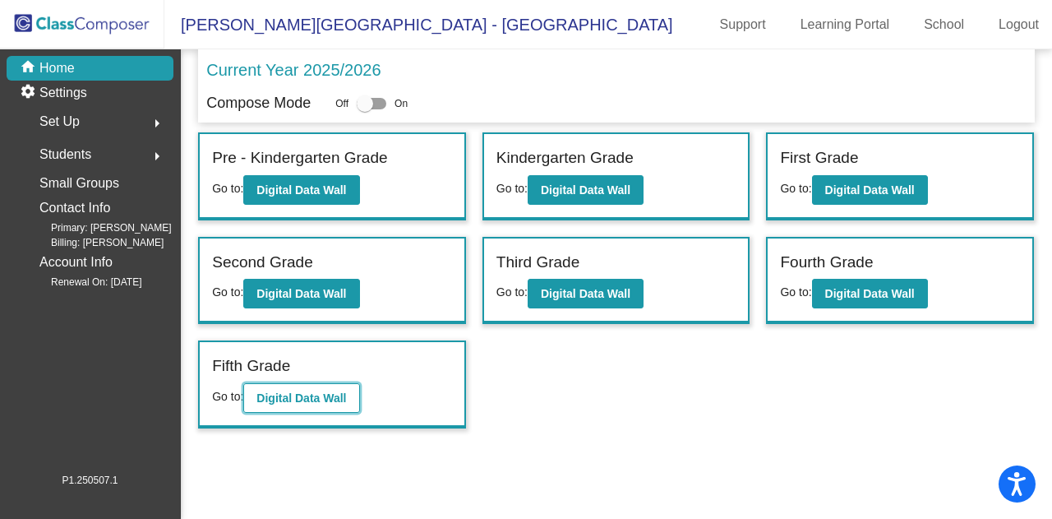
click at [318, 387] on button "Digital Data Wall" at bounding box center [301, 398] width 116 height 30
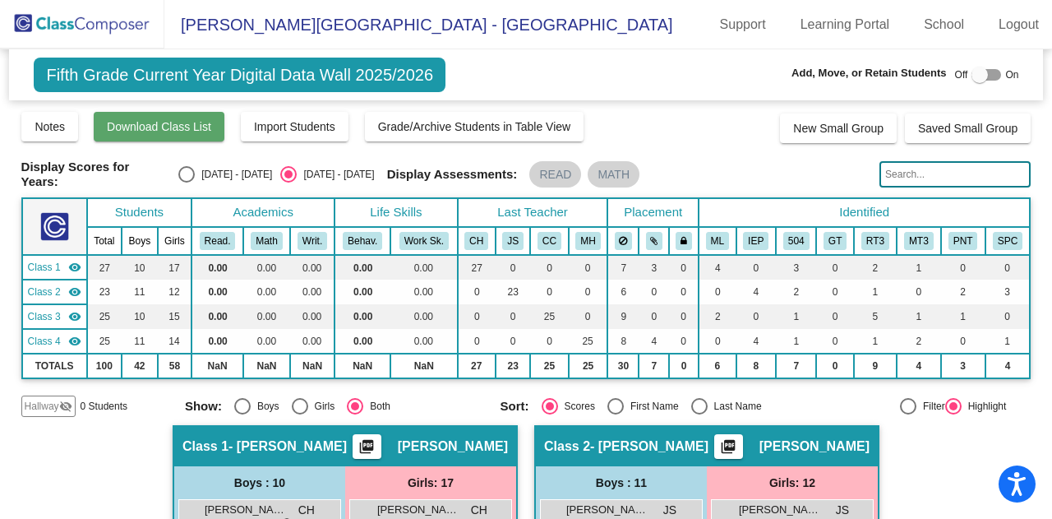
click at [138, 126] on span "Download Class List" at bounding box center [159, 126] width 104 height 13
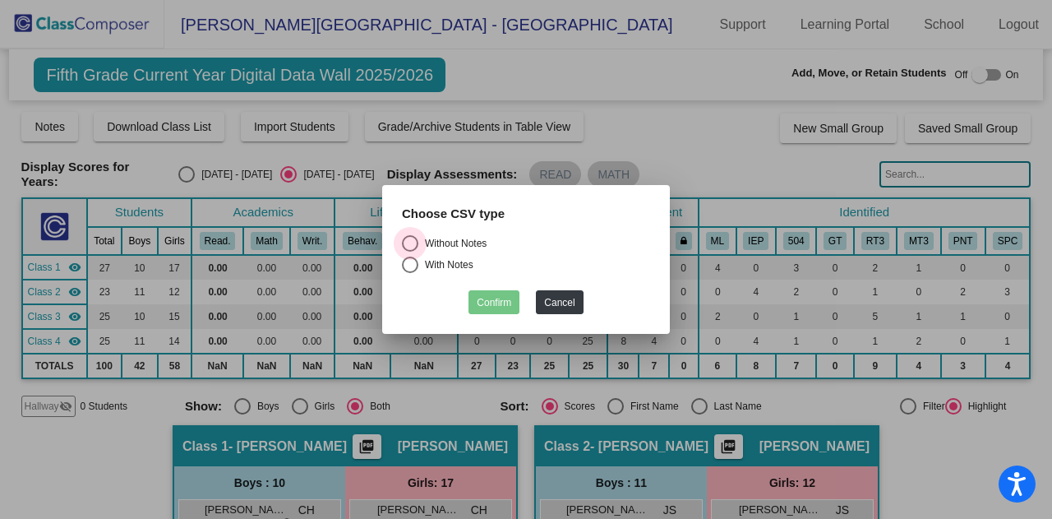
click at [405, 245] on div "Select an option" at bounding box center [410, 243] width 16 height 16
click at [409, 252] on input "Without Notes" at bounding box center [409, 252] width 1 height 1
radio input "true"
click at [500, 309] on button "Confirm" at bounding box center [494, 302] width 51 height 24
